Goal: Information Seeking & Learning: Find specific fact

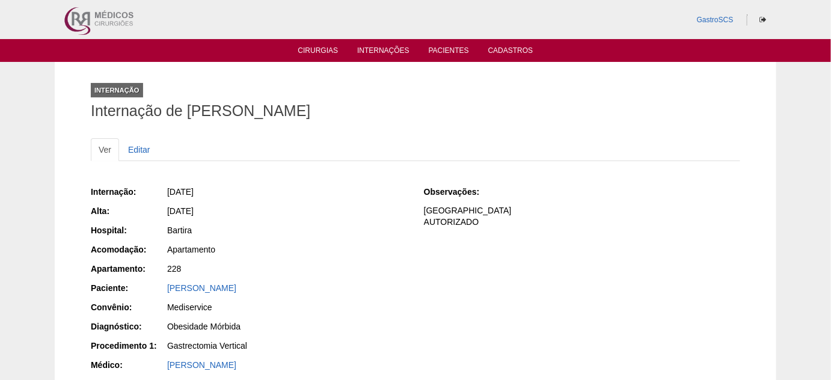
click at [328, 45] on ul "Cirurgias Internações Pacientes Cadastros" at bounding box center [415, 50] width 831 height 23
click at [324, 53] on link "Cirurgias" at bounding box center [318, 51] width 40 height 10
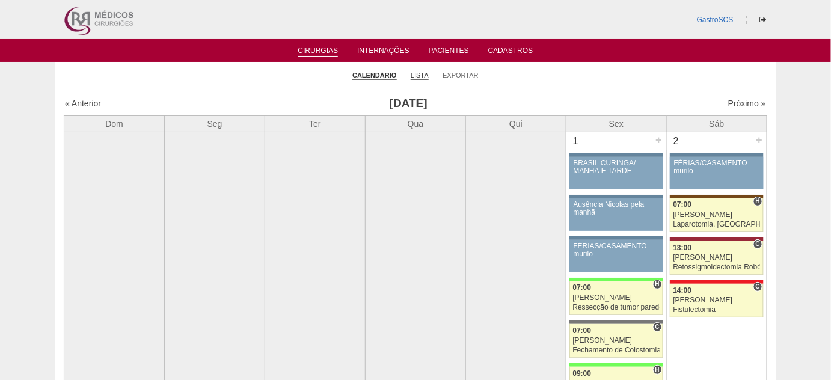
click at [419, 73] on link "Lista" at bounding box center [420, 75] width 18 height 9
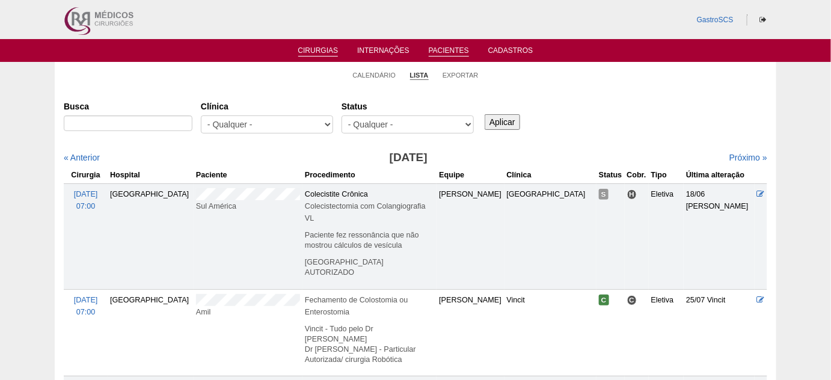
click at [451, 48] on link "Pacientes" at bounding box center [449, 51] width 40 height 10
click at [455, 51] on link "Pacientes" at bounding box center [449, 51] width 40 height 10
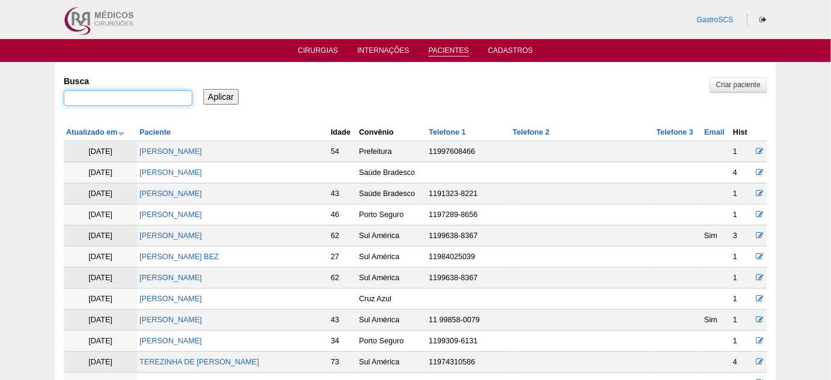
click at [167, 104] on input "Busca" at bounding box center [128, 98] width 129 height 16
type input "isabela"
click at [203, 89] on input "Aplicar" at bounding box center [220, 97] width 35 height 16
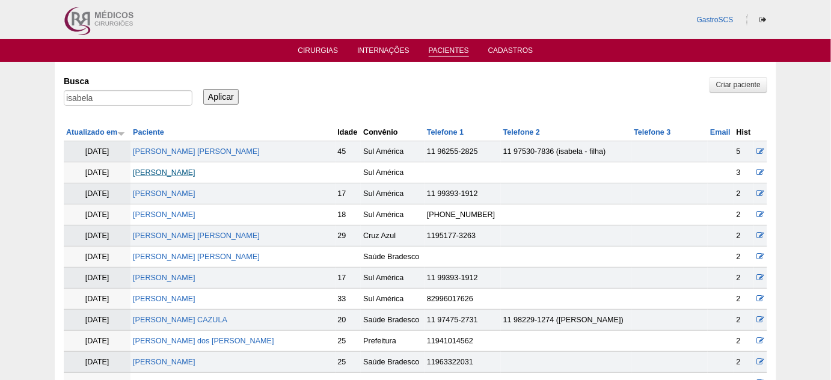
click at [196, 174] on link "[PERSON_NAME]" at bounding box center [164, 172] width 63 height 8
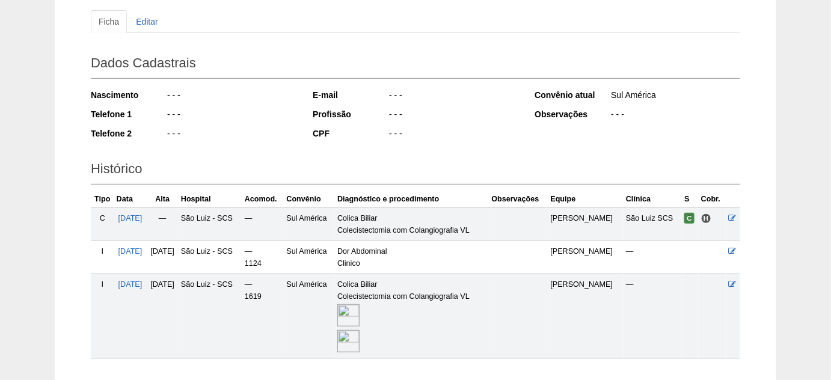
scroll to position [164, 0]
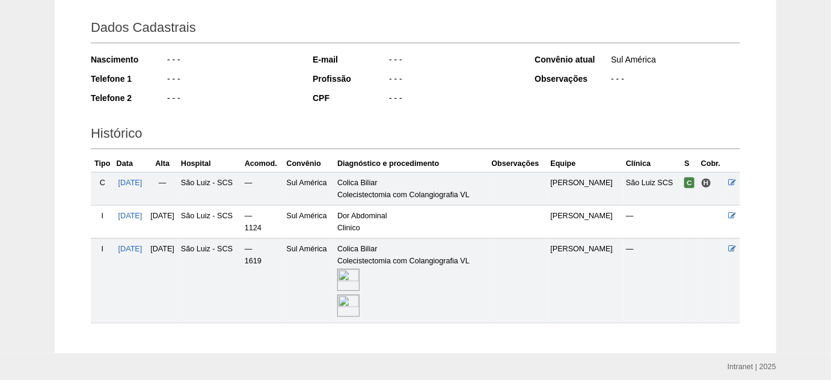
click at [360, 285] on img at bounding box center [348, 280] width 22 height 22
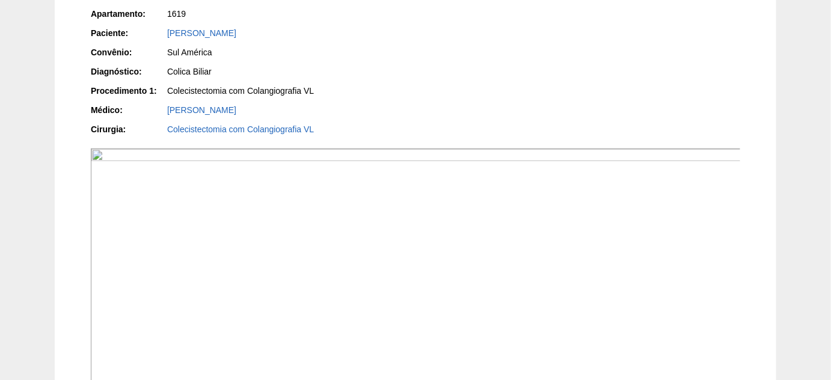
scroll to position [218, 0]
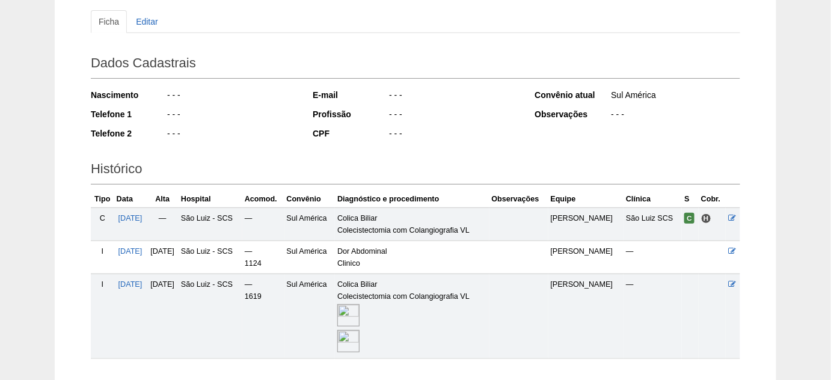
scroll to position [54, 0]
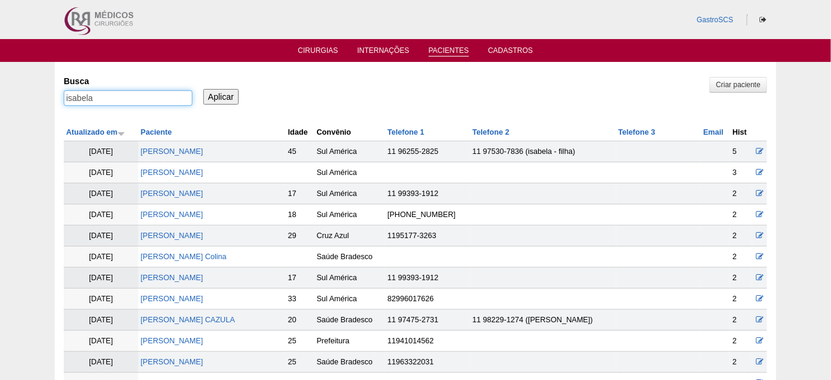
click at [154, 103] on input "isabela" at bounding box center [128, 98] width 129 height 16
type input "kamila"
click at [203, 89] on input "Aplicar" at bounding box center [220, 97] width 35 height 16
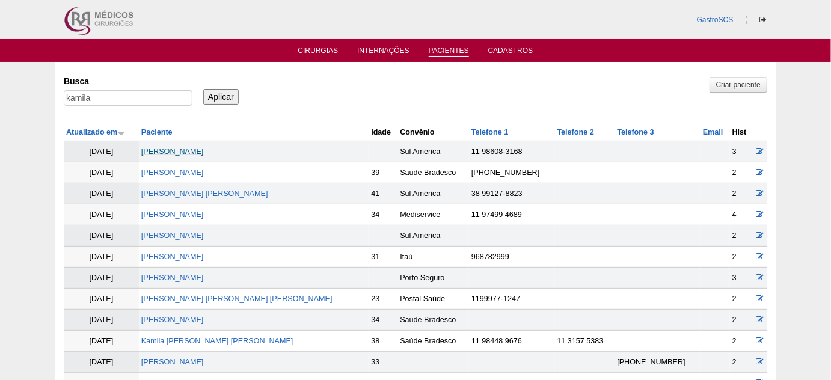
click at [204, 149] on link "[PERSON_NAME]" at bounding box center [172, 151] width 63 height 8
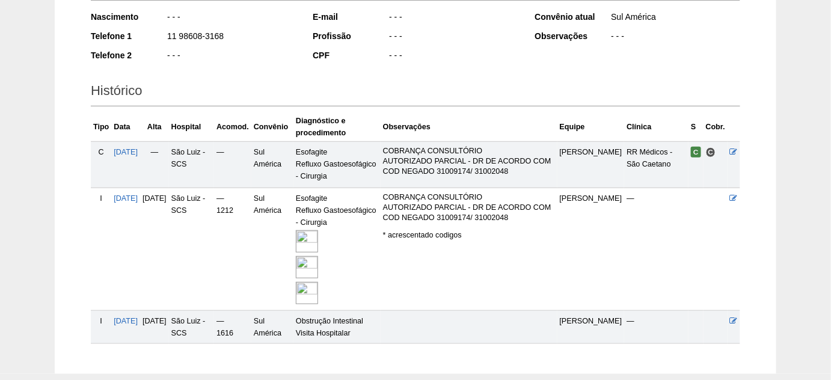
scroll to position [218, 0]
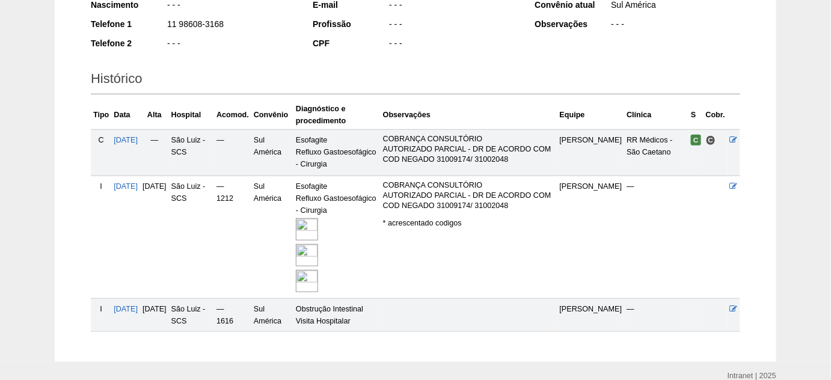
click at [318, 250] on img at bounding box center [307, 255] width 22 height 22
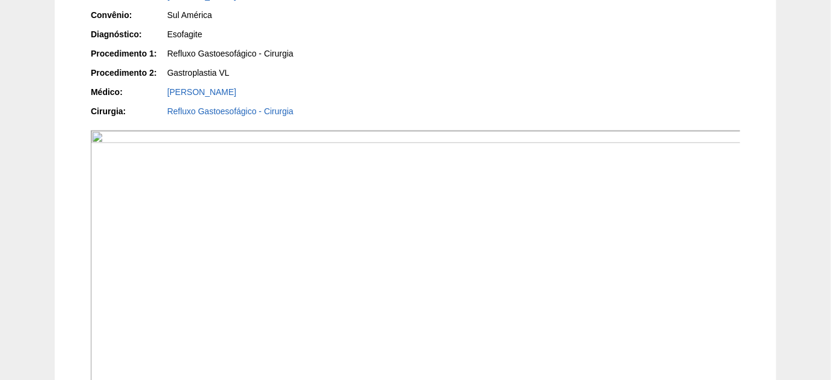
scroll to position [164, 0]
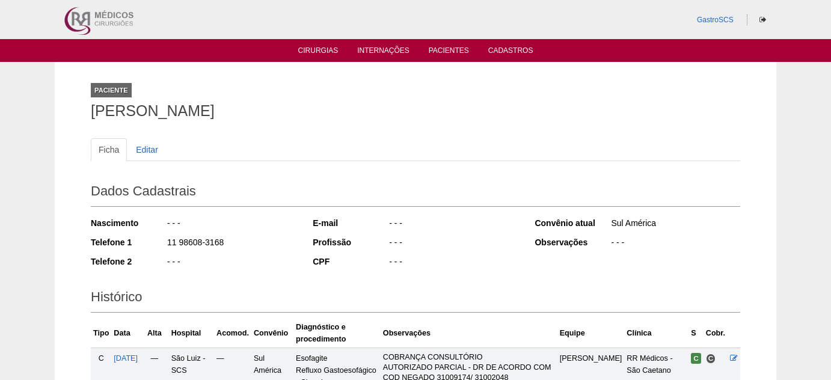
scroll to position [217, 0]
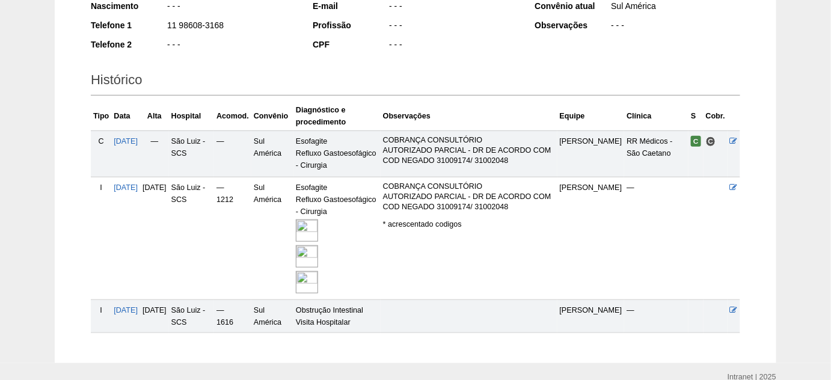
click at [318, 228] on img at bounding box center [307, 231] width 22 height 22
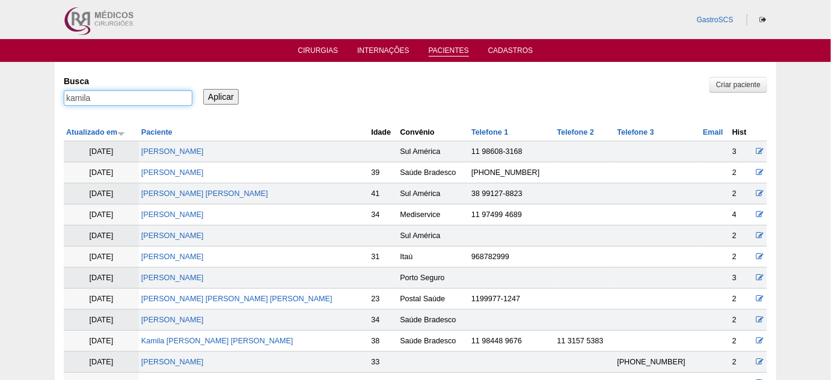
drag, startPoint x: 104, startPoint y: 99, endPoint x: 0, endPoint y: 106, distance: 104.3
click at [0, 105] on div "Pacientes Criar paciente [GEOGRAPHIC_DATA] kamila Aplicar Atualizado em Pacient…" at bounding box center [415, 253] width 831 height 383
type input "isabela"
click at [203, 89] on input "Aplicar" at bounding box center [220, 97] width 35 height 16
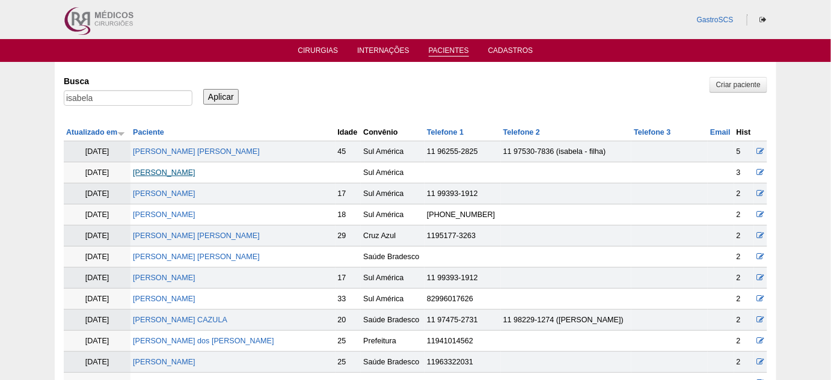
click at [196, 171] on link "[PERSON_NAME]" at bounding box center [164, 172] width 63 height 8
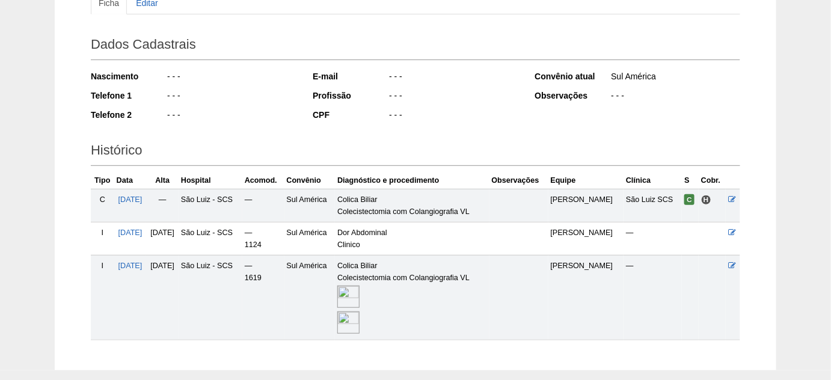
scroll to position [164, 0]
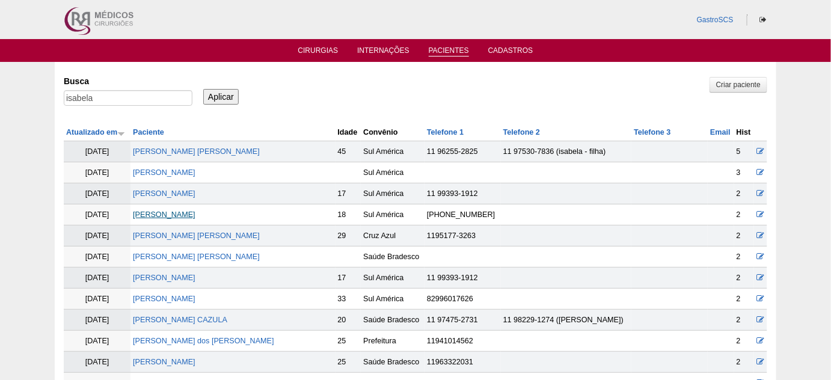
click at [196, 215] on link "ISABELA AUGUSTA PEREIRA FELIX" at bounding box center [164, 215] width 63 height 8
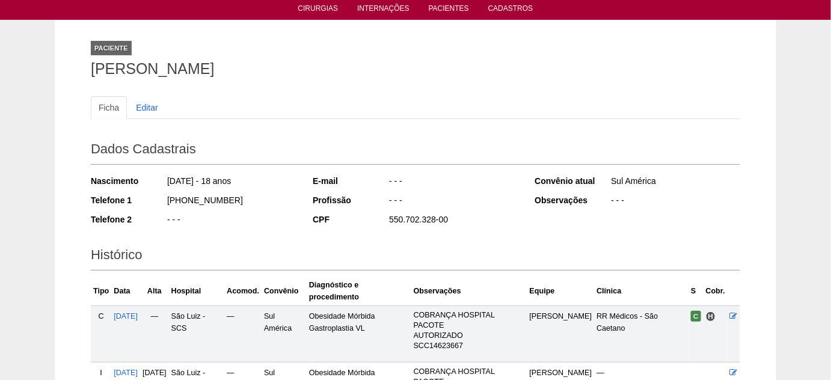
scroll to position [109, 0]
